Goal: Transaction & Acquisition: Download file/media

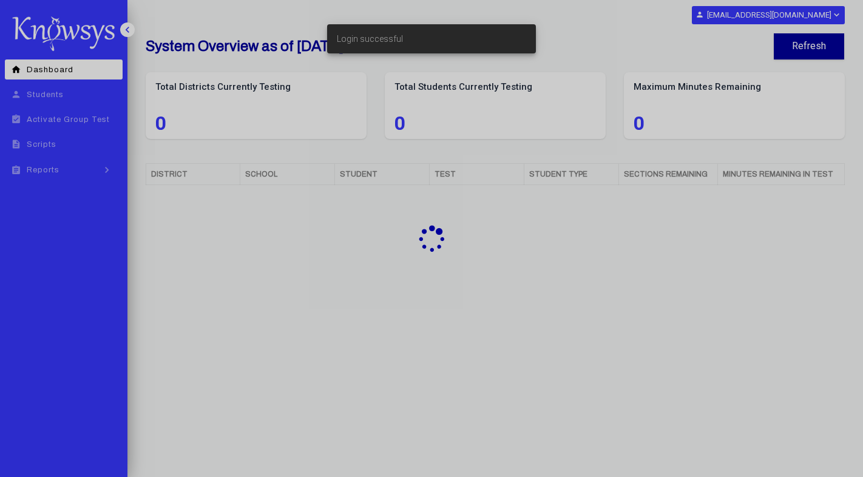
select select "**"
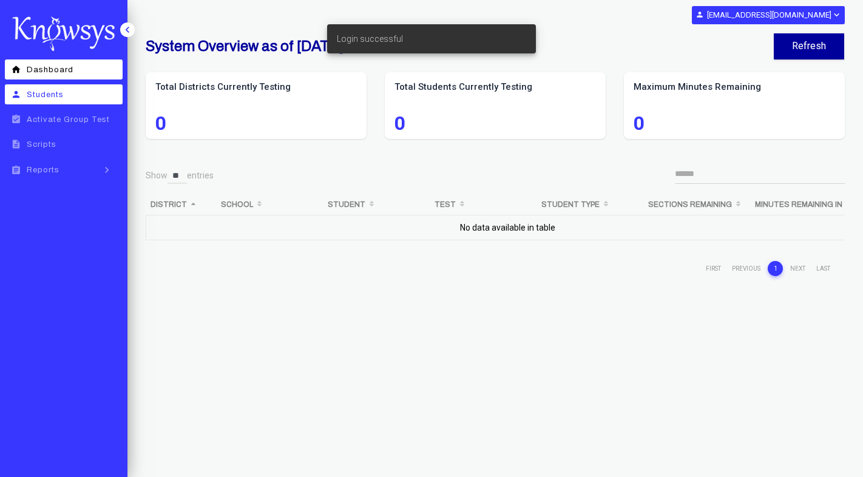
click at [40, 90] on span "Students" at bounding box center [45, 94] width 37 height 8
select select "**"
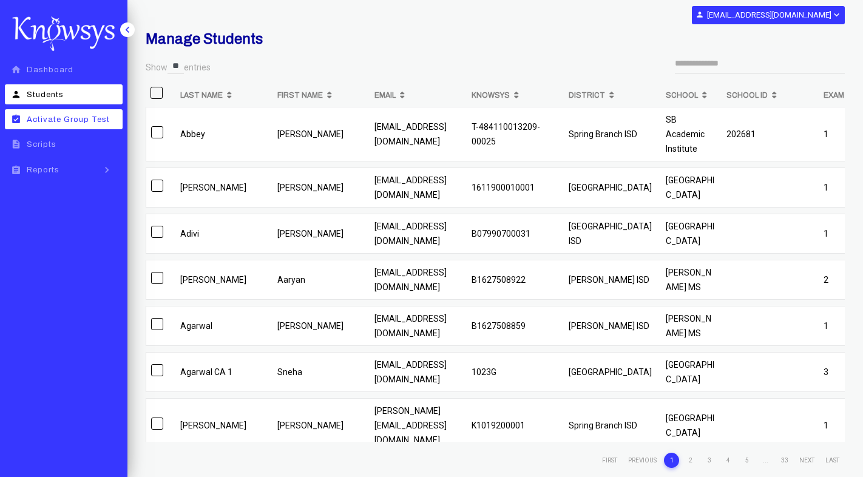
click at [56, 120] on span "Activate Group Test" at bounding box center [68, 119] width 83 height 8
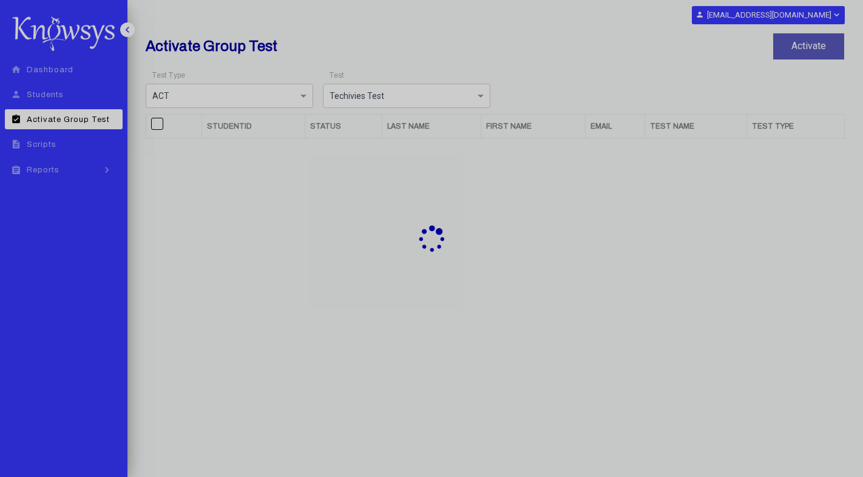
select select "**"
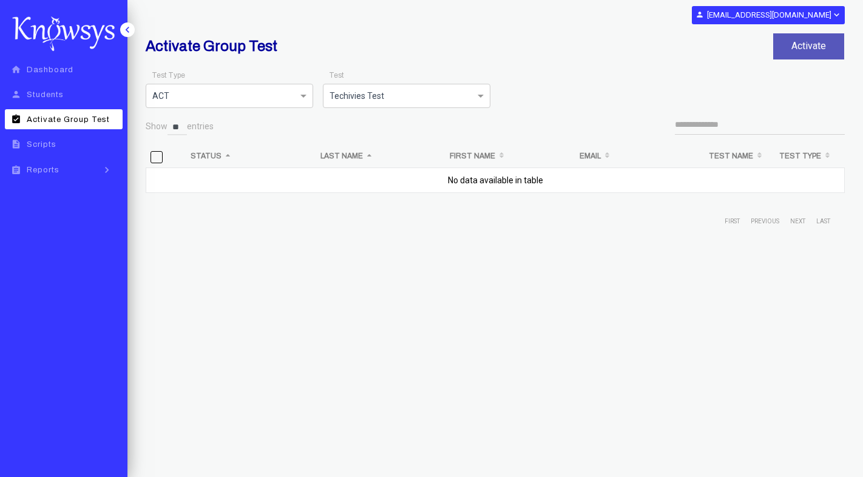
click at [250, 336] on div "Show ** ** ** *** entries studentId Status Last Name First Name Email Test Name…" at bounding box center [495, 290] width 699 height 353
click at [52, 148] on span "Scripts" at bounding box center [42, 144] width 30 height 8
select select "**"
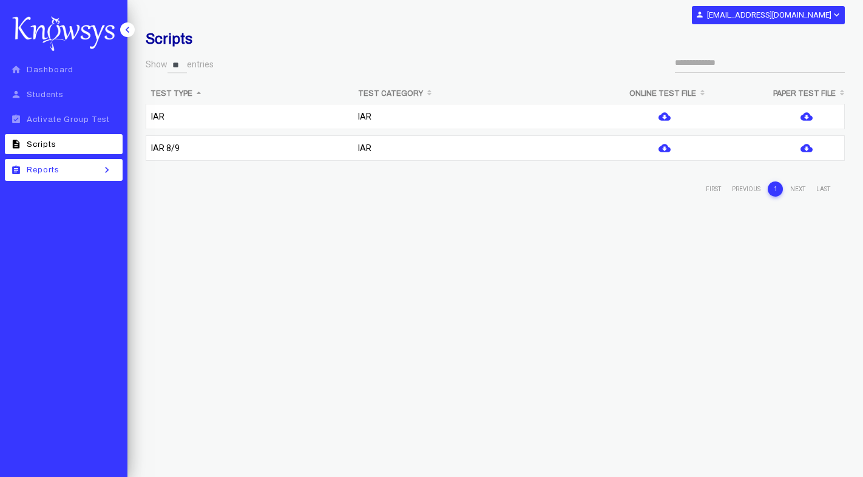
click at [51, 165] on div "assignment Reports" at bounding box center [33, 170] width 51 height 10
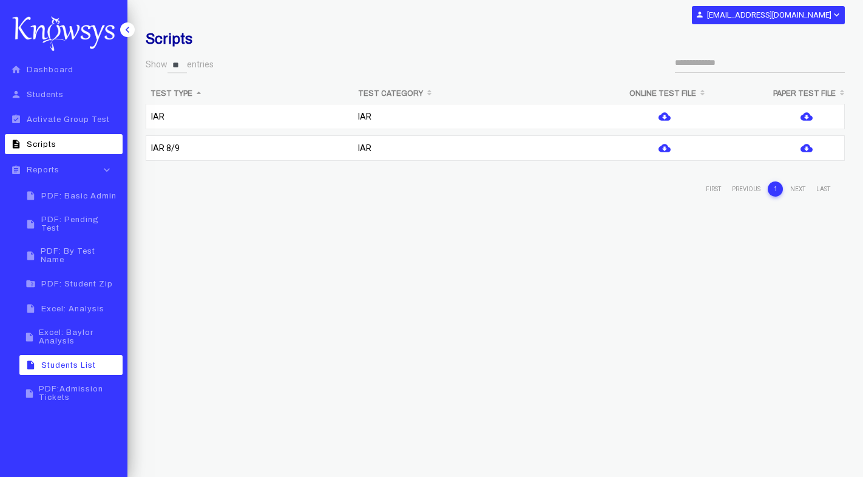
click at [71, 361] on span "Students List" at bounding box center [68, 365] width 55 height 8
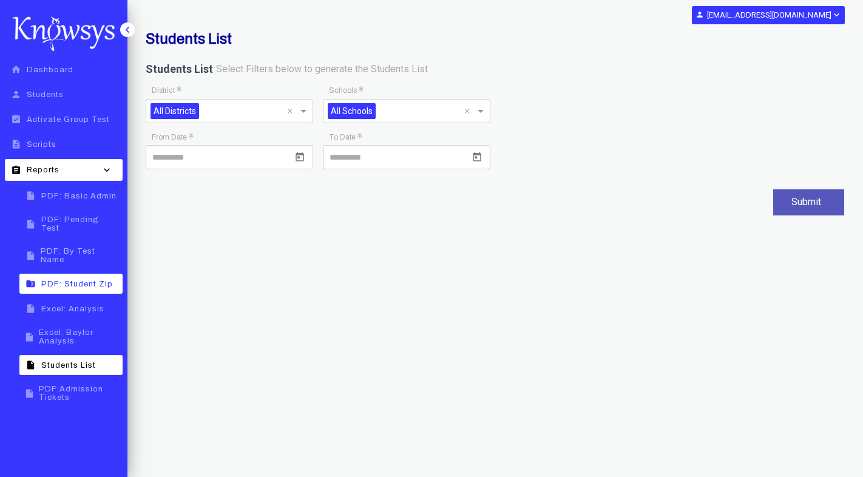
click at [61, 280] on span "PDF: Student Zip" at bounding box center [77, 284] width 72 height 8
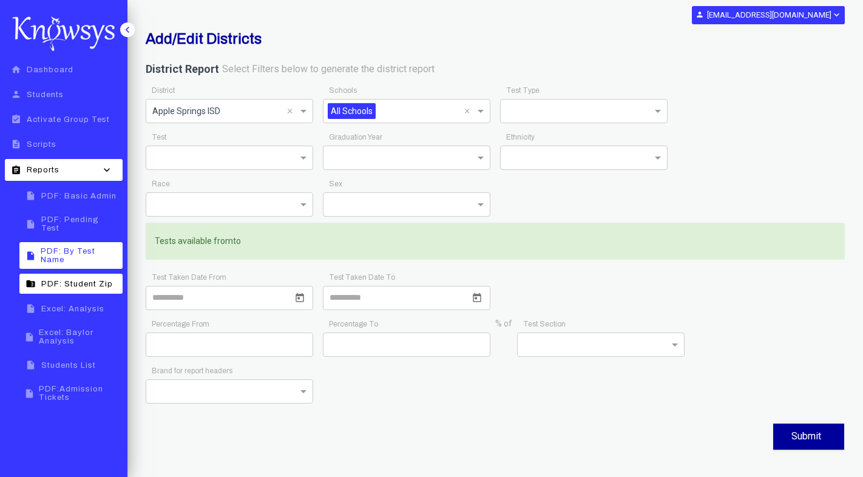
click at [58, 247] on span "PDF: By Test Name" at bounding box center [80, 255] width 78 height 17
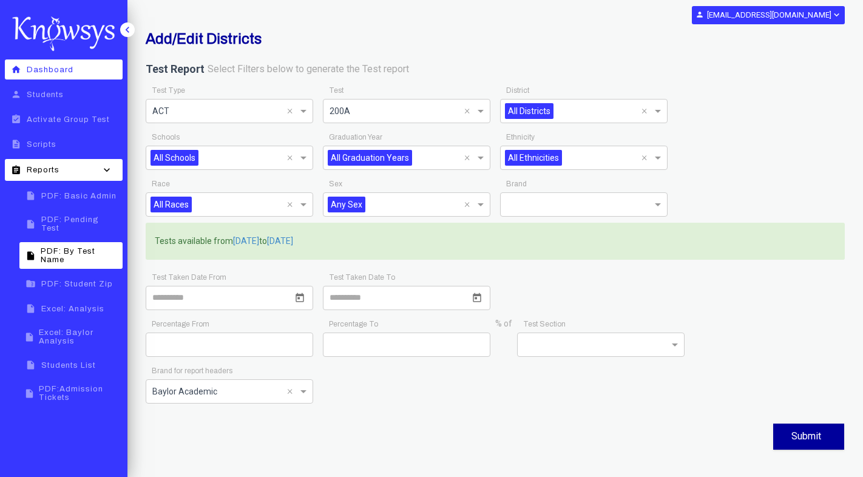
click at [73, 69] on link "home Dashboard" at bounding box center [64, 69] width 118 height 20
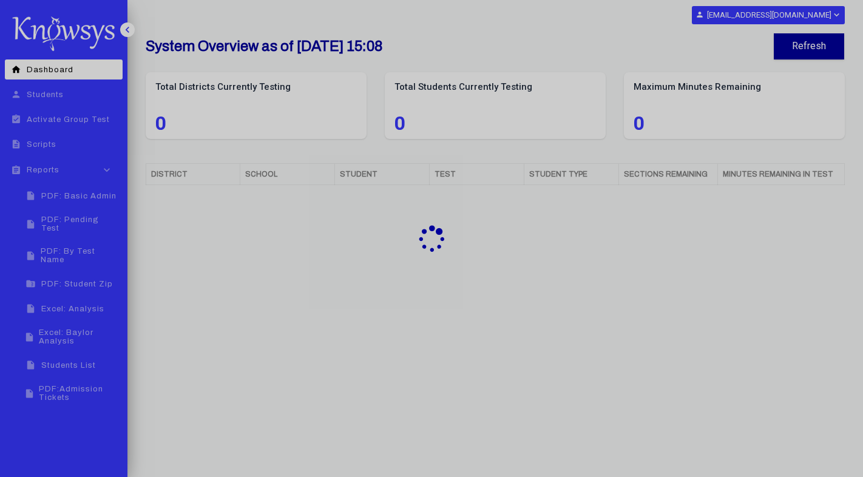
select select "**"
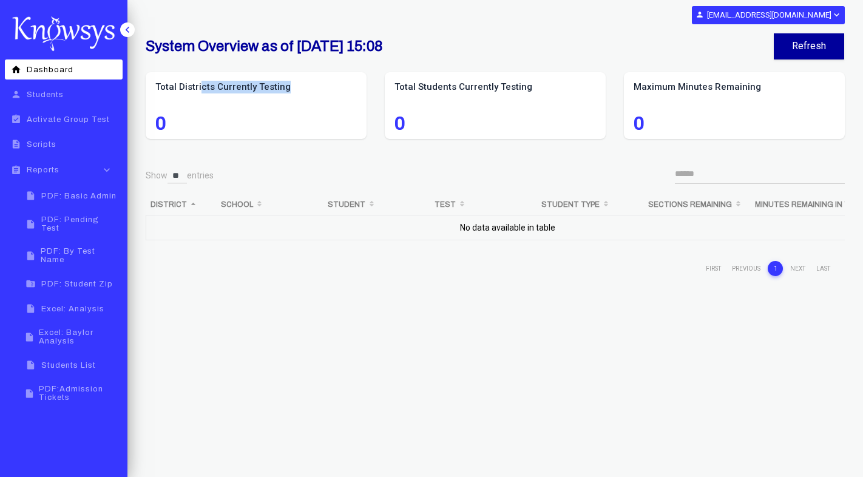
drag, startPoint x: 198, startPoint y: 86, endPoint x: 288, endPoint y: 86, distance: 89.2
click at [288, 86] on label "Total Districts Currently Testing" at bounding box center [255, 87] width 201 height 13
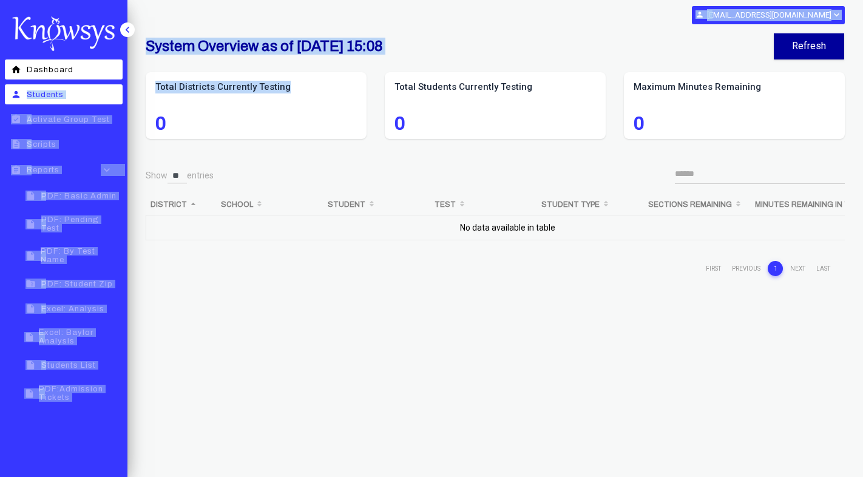
drag, startPoint x: 288, startPoint y: 86, endPoint x: 125, endPoint y: 86, distance: 162.6
click at [125, 86] on div "keyboard_arrow_left home Dashboard person Students assignment_turned_in Activat…" at bounding box center [431, 238] width 863 height 477
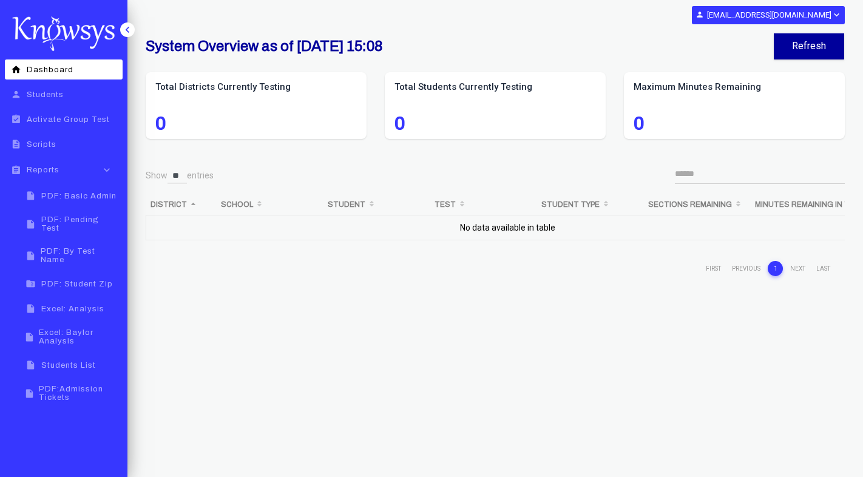
click at [242, 102] on div "Total Districts Currently Testing 0" at bounding box center [256, 105] width 221 height 67
click at [753, 265] on ul "First Previous 1 Next Last" at bounding box center [641, 268] width 390 height 15
click at [712, 266] on ul "First Previous 1 Next Last" at bounding box center [641, 268] width 390 height 15
click at [774, 268] on link "1" at bounding box center [775, 268] width 15 height 15
click at [773, 265] on link "1" at bounding box center [775, 268] width 15 height 15
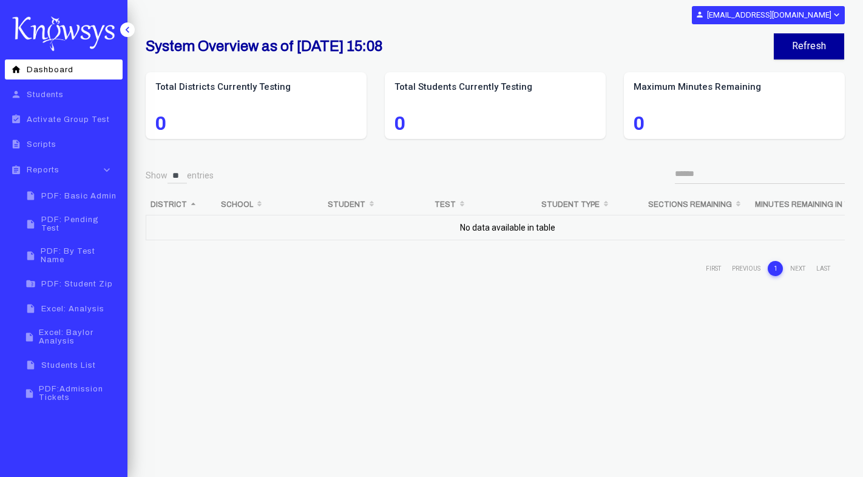
click at [776, 267] on link "1" at bounding box center [775, 268] width 15 height 15
click at [800, 269] on ul "First Previous 1 Next Last" at bounding box center [641, 268] width 390 height 15
click at [770, 269] on link "1" at bounding box center [775, 268] width 15 height 15
click at [67, 299] on link "insert_drive_file Excel: Analysis" at bounding box center [70, 309] width 103 height 20
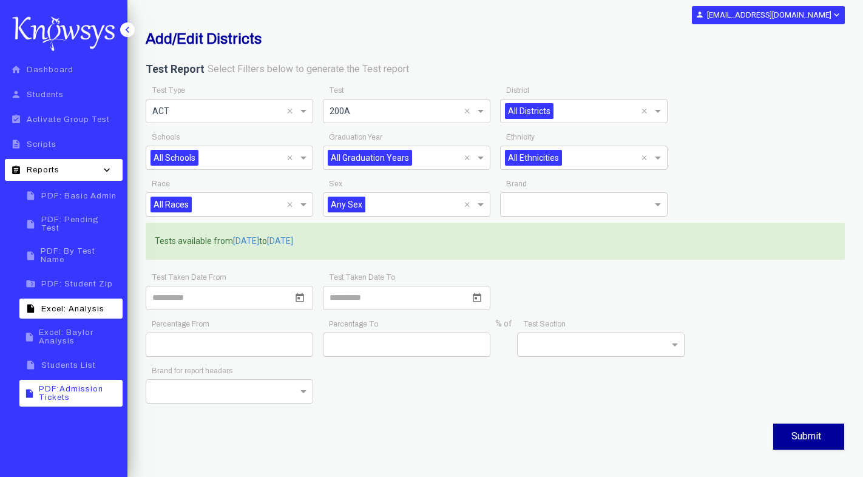
click at [68, 380] on link "insert_drive_file PDF:Admission Tickets" at bounding box center [70, 393] width 103 height 27
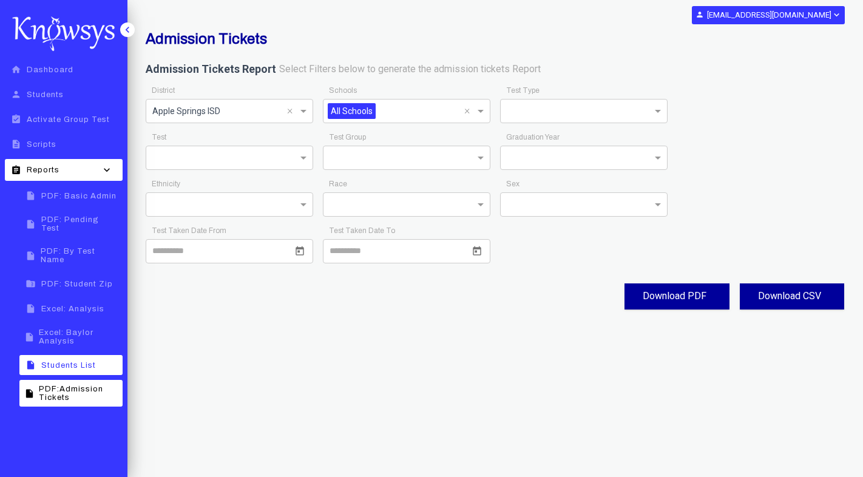
click at [66, 361] on span "Students List" at bounding box center [68, 365] width 55 height 8
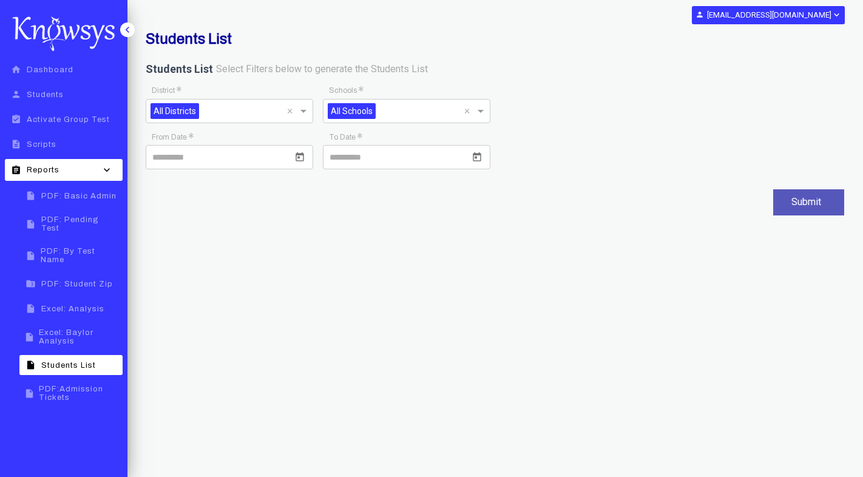
click at [180, 111] on span "All Districts" at bounding box center [175, 111] width 49 height 16
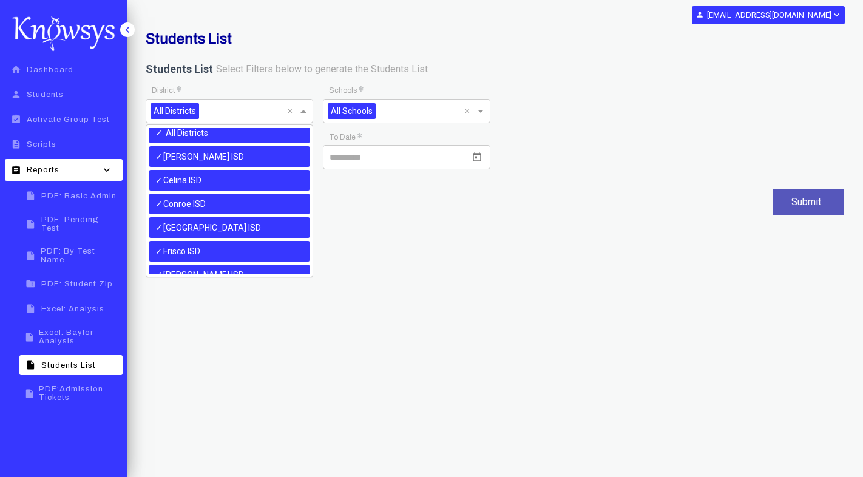
scroll to position [138, 0]
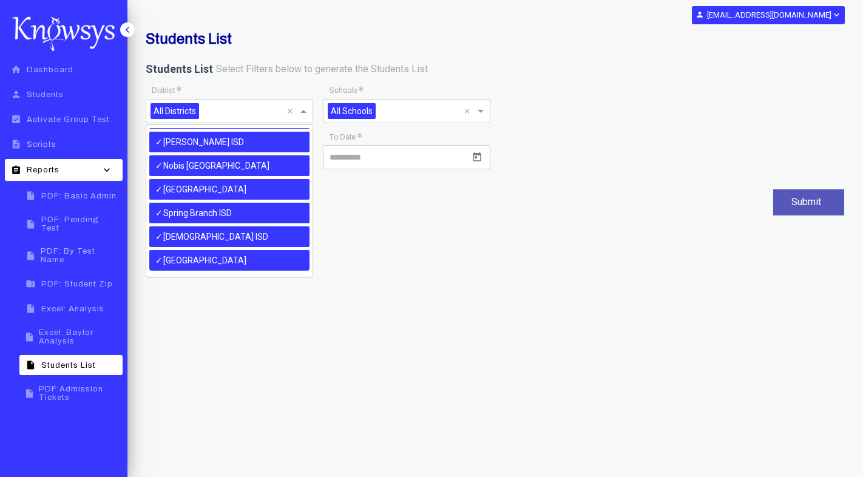
click at [205, 366] on div "Students List Students List Select Filters below to generate the Students List …" at bounding box center [495, 201] width 736 height 402
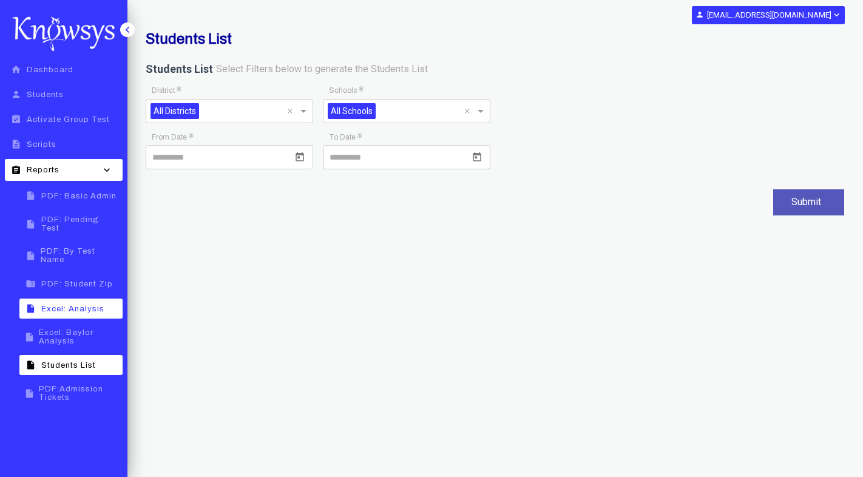
click at [68, 305] on span "Excel: Analysis" at bounding box center [72, 309] width 63 height 8
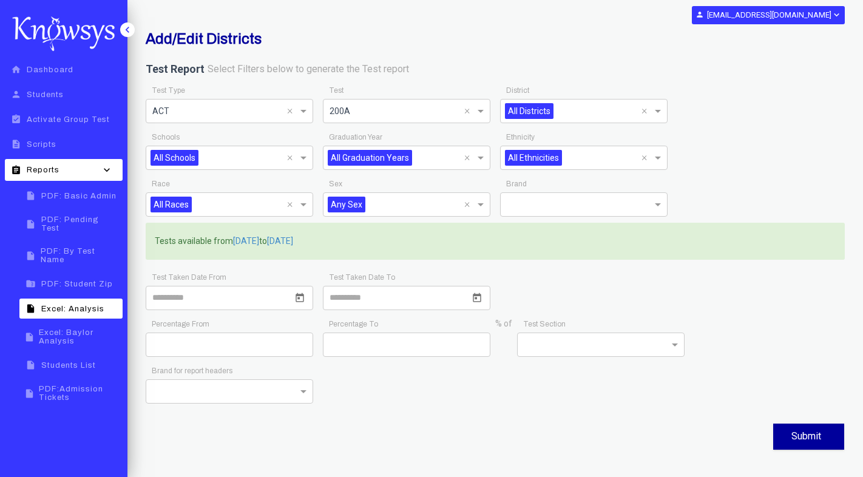
click at [533, 109] on span "All Districts" at bounding box center [529, 111] width 49 height 16
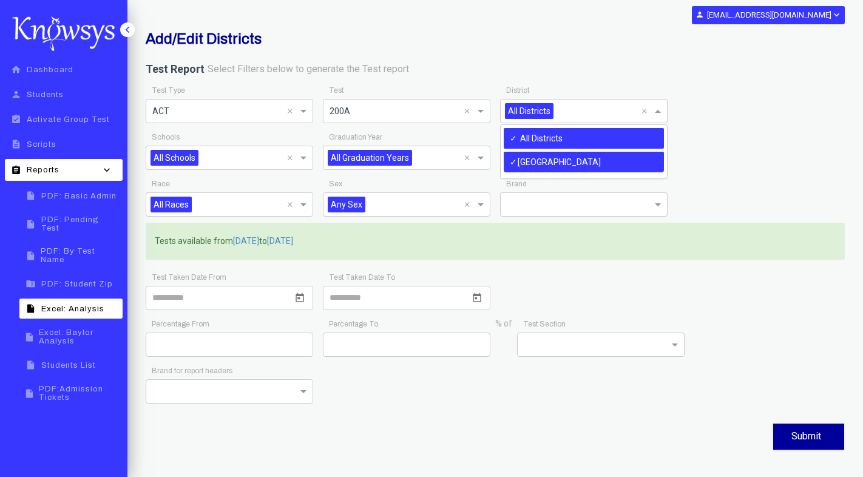
click at [442, 55] on div "Add/Edit Districts Test Report Select Filters below to generate the Test report…" at bounding box center [495, 241] width 717 height 422
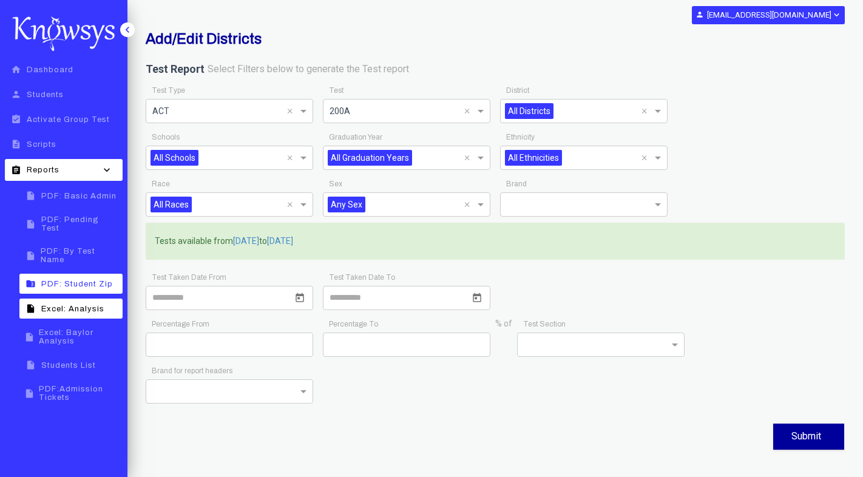
click at [71, 280] on span "PDF: Student Zip" at bounding box center [77, 284] width 72 height 8
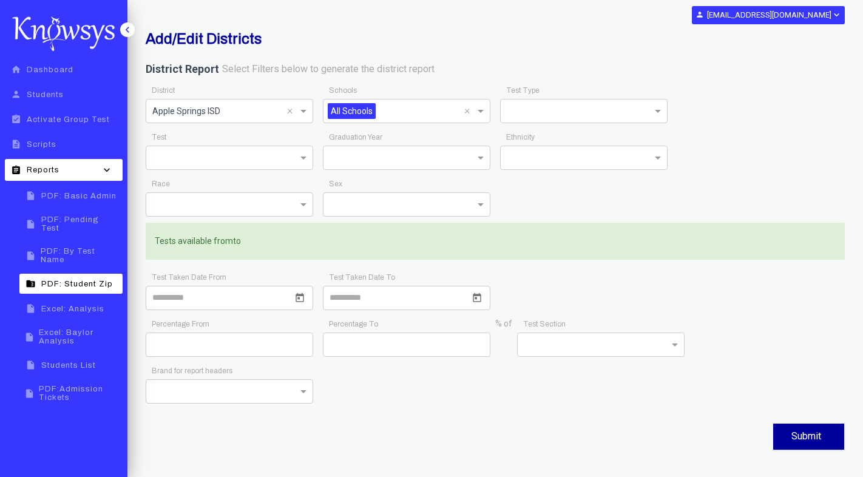
click at [66, 232] on div "insert_drive_file PDF: Basic Admin insert_drive_file PDF: Pending Test insert_d…" at bounding box center [71, 296] width 113 height 221
click at [66, 220] on span "PDF: Pending Test" at bounding box center [80, 223] width 78 height 17
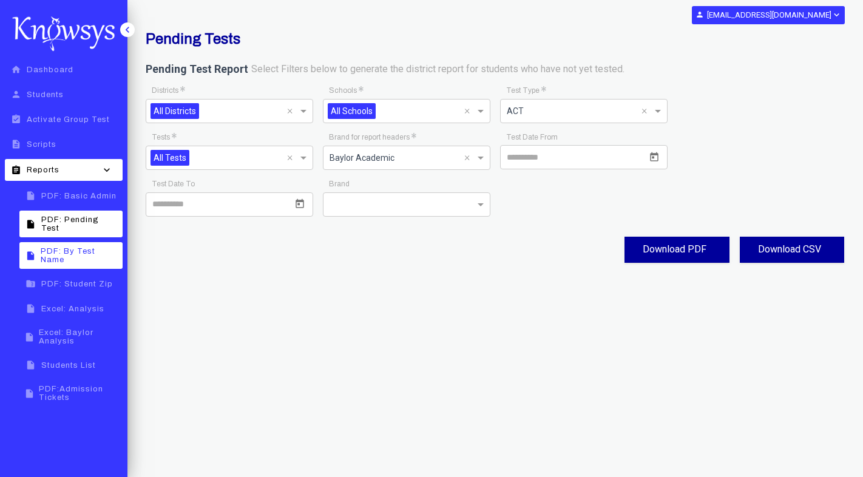
click at [70, 247] on span "PDF: By Test Name" at bounding box center [80, 255] width 78 height 17
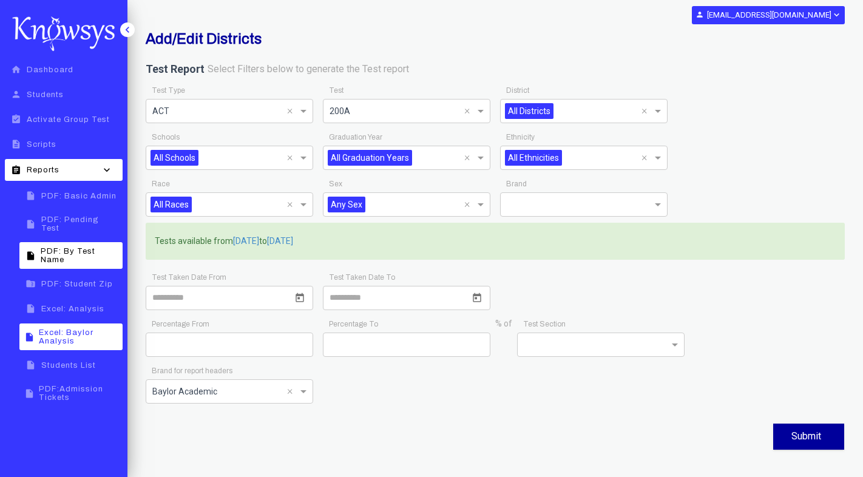
click at [69, 328] on span "Excel: Baylor Analysis" at bounding box center [79, 336] width 80 height 17
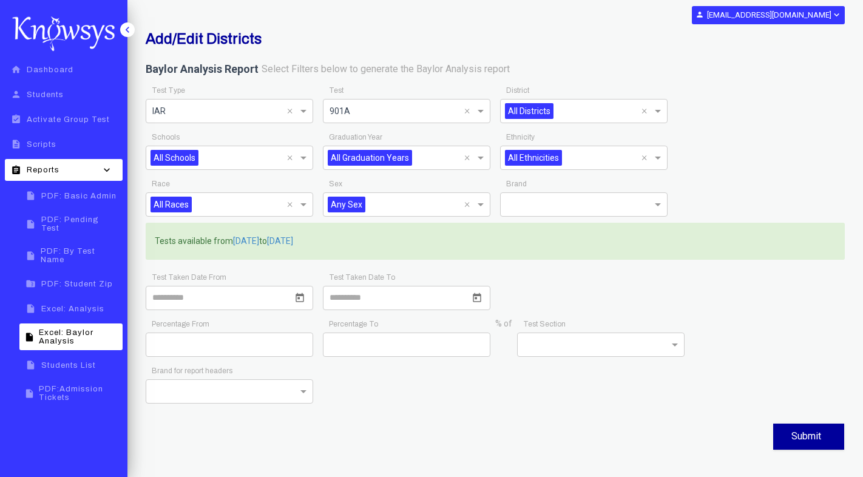
click at [599, 53] on div "Add/Edit Districts Baylor Analysis Report Select Filters below to generate the …" at bounding box center [495, 241] width 717 height 422
click at [521, 110] on span "All Districts" at bounding box center [529, 111] width 49 height 16
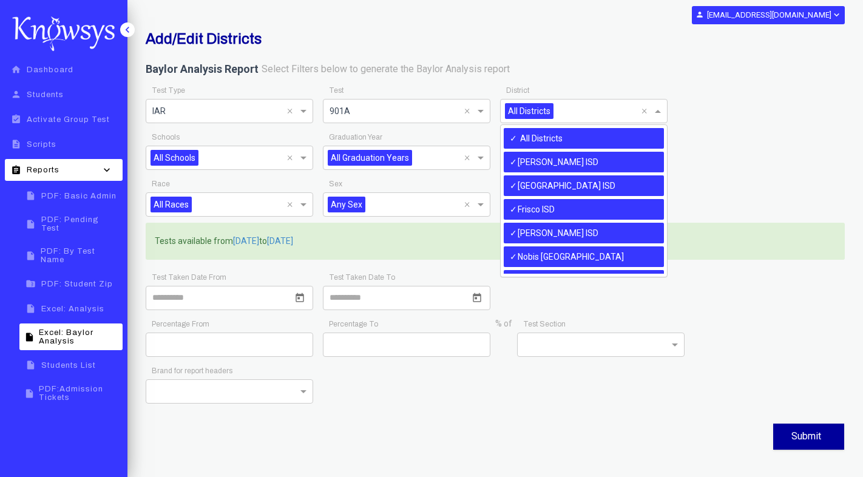
scroll to position [91, 0]
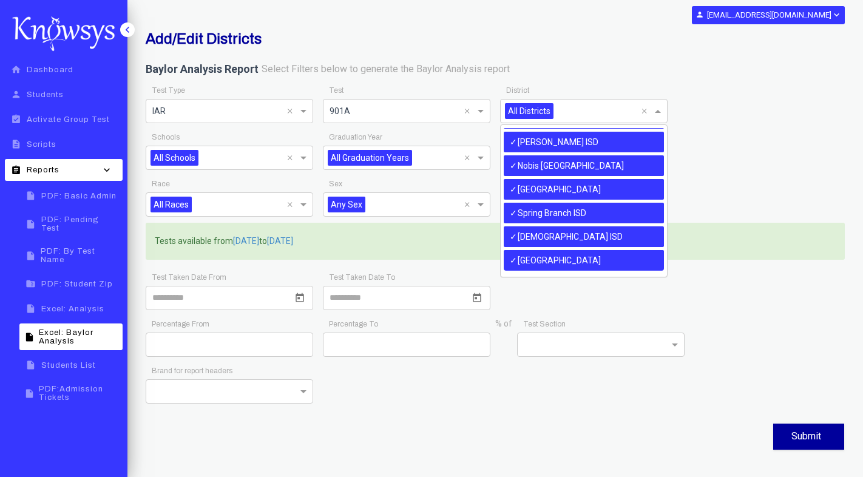
click at [549, 163] on div "Nobis [GEOGRAPHIC_DATA]" at bounding box center [584, 165] width 160 height 21
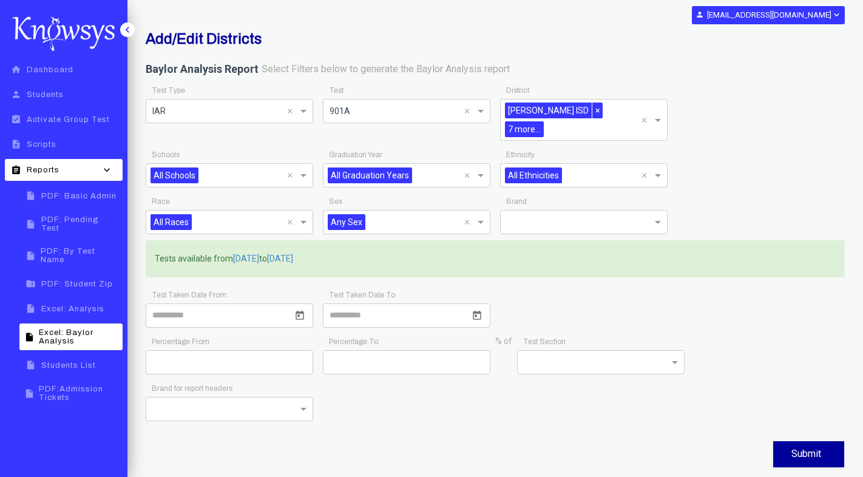
click at [732, 120] on div "Test Type × IAR × Test × 901A × District [PERSON_NAME] ISD × 7 more... ×" at bounding box center [495, 115] width 709 height 64
click at [796, 441] on button "Submit" at bounding box center [808, 454] width 71 height 26
